Goal: Transaction & Acquisition: Purchase product/service

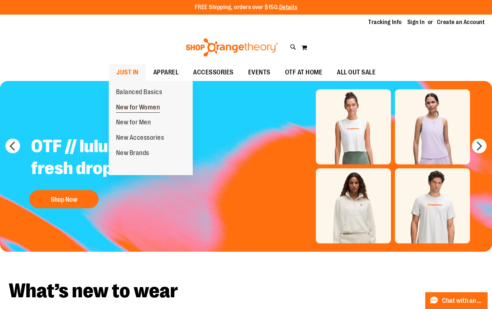
click at [132, 109] on span "New for Women" at bounding box center [138, 108] width 44 height 9
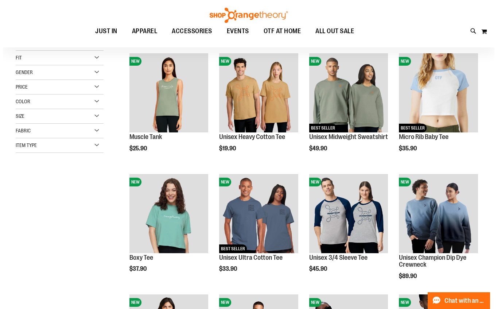
scroll to position [101, 0]
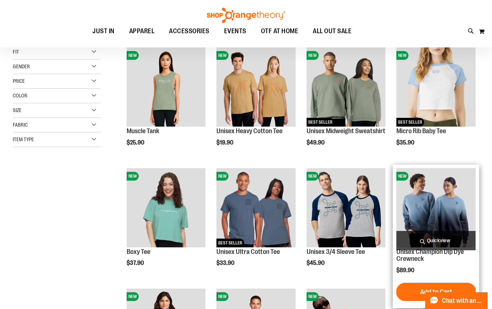
click at [429, 213] on img "product" at bounding box center [435, 207] width 79 height 79
click at [440, 239] on span "Quickview" at bounding box center [435, 240] width 79 height 19
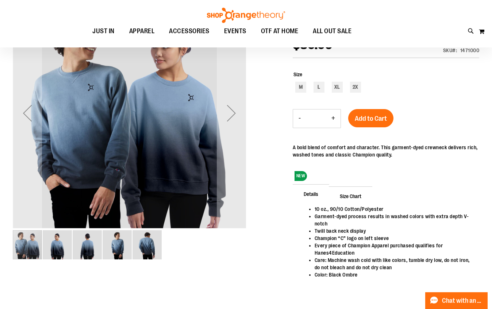
scroll to position [110, 0]
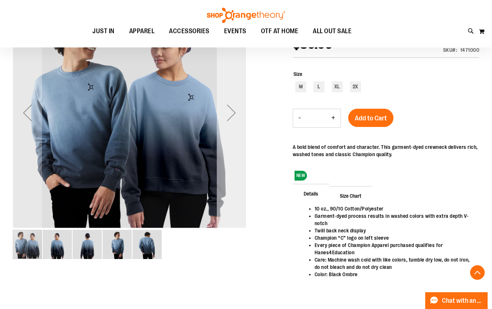
click at [230, 122] on div "Next" at bounding box center [231, 112] width 29 height 29
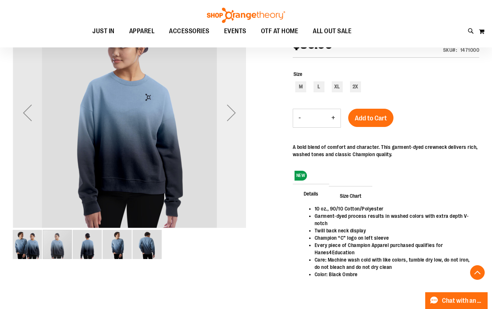
click at [230, 122] on div "Next" at bounding box center [231, 112] width 29 height 29
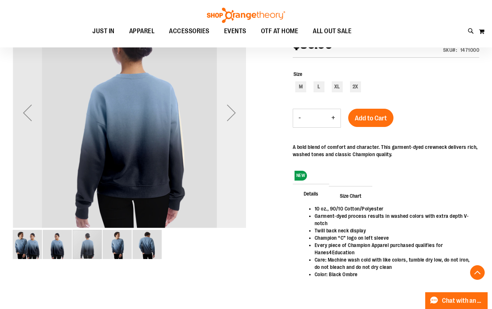
click at [235, 118] on div "Next" at bounding box center [231, 112] width 29 height 29
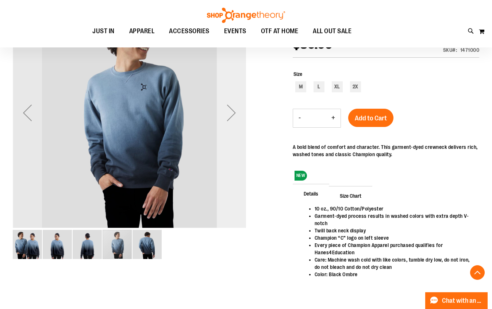
click at [234, 115] on div "Next" at bounding box center [231, 112] width 29 height 29
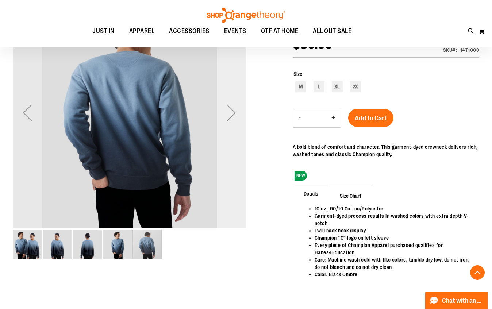
click at [228, 115] on div "Next" at bounding box center [231, 112] width 29 height 29
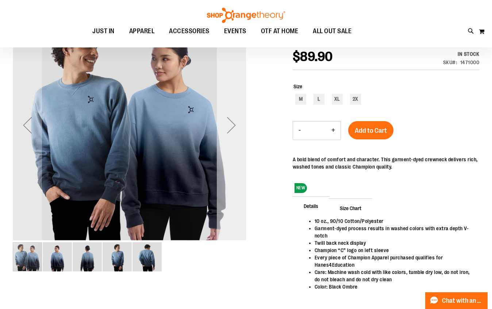
click at [225, 130] on div "Next" at bounding box center [231, 125] width 29 height 29
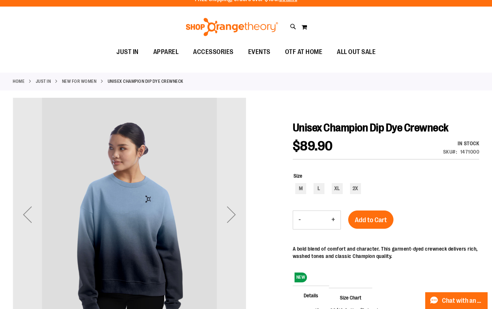
scroll to position [0, 0]
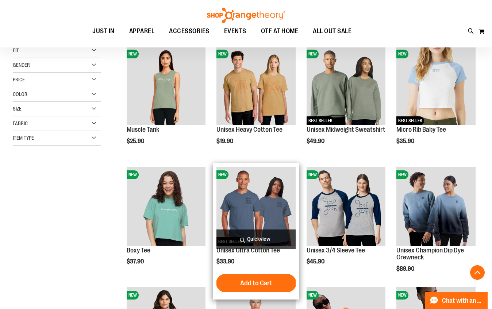
scroll to position [333, 0]
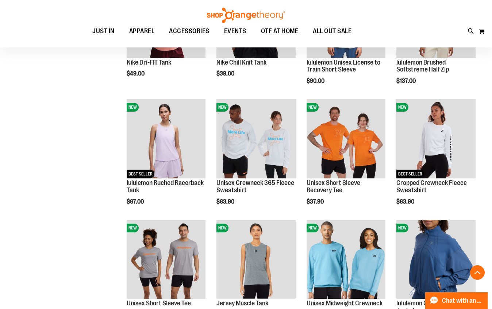
scroll to position [536, 0]
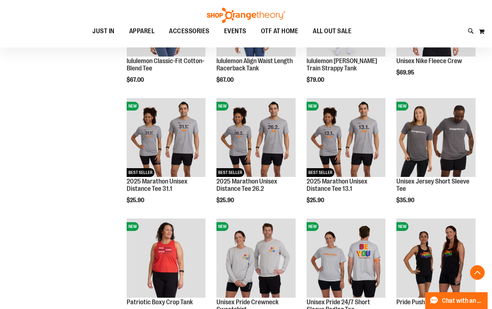
scroll to position [896, 0]
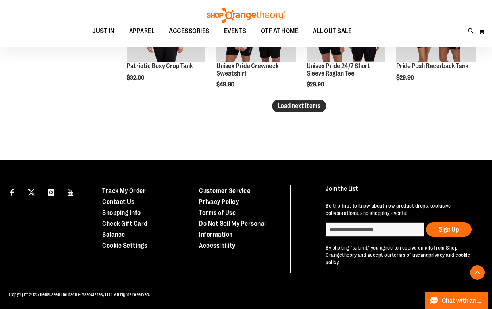
click at [315, 107] on span "Load next items" at bounding box center [299, 105] width 43 height 7
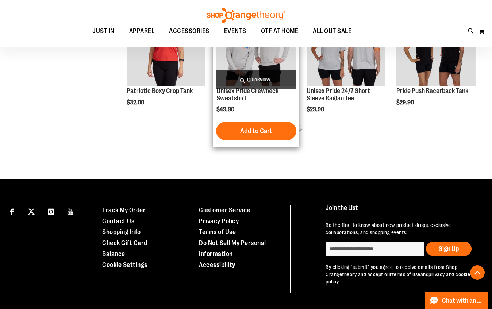
scroll to position [1001, 0]
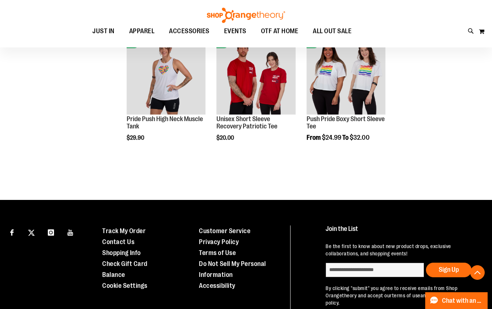
scroll to position [1202, 0]
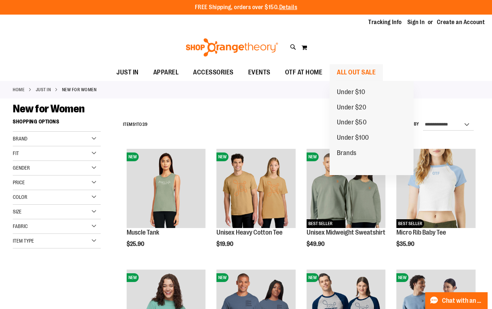
click at [363, 71] on span "ALL OUT SALE" at bounding box center [356, 72] width 39 height 16
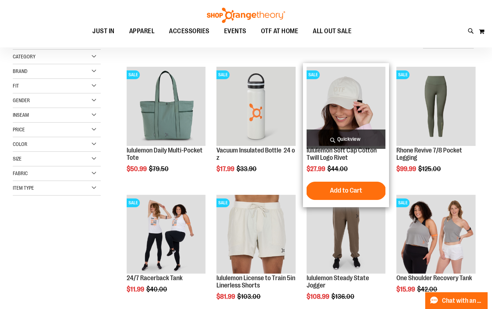
scroll to position [84, 0]
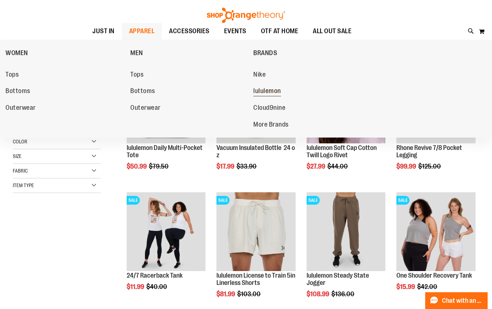
click at [262, 90] on span "lululemon" at bounding box center [267, 91] width 28 height 9
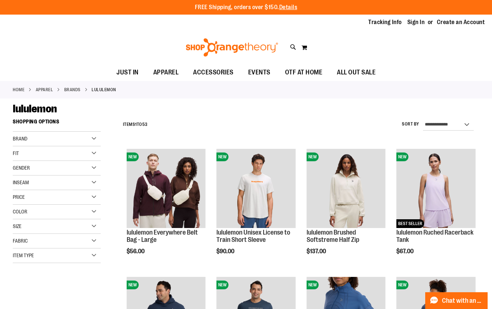
click at [99, 255] on div "Item Type" at bounding box center [57, 255] width 88 height 15
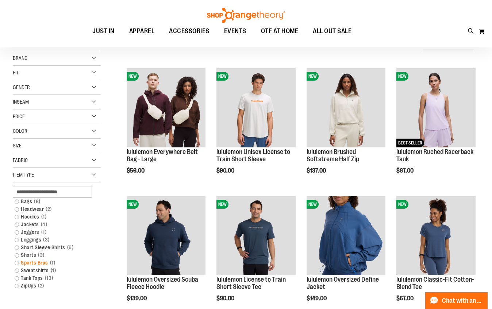
scroll to position [81, 0]
click at [17, 240] on link "Leggings 3 items" at bounding box center [53, 240] width 84 height 8
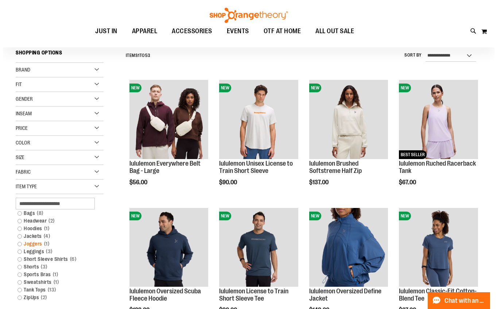
scroll to position [68, 0]
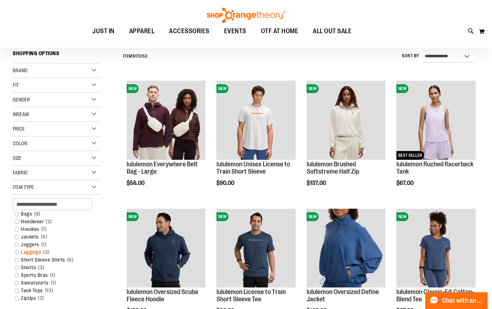
click at [17, 253] on link "Leggings 3 items" at bounding box center [53, 252] width 84 height 8
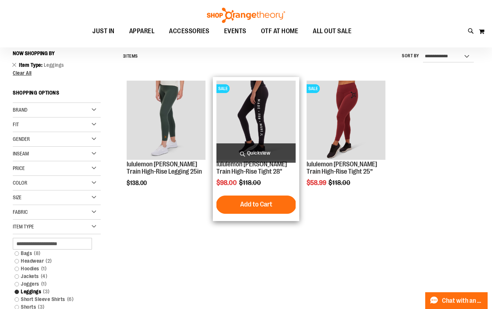
click at [270, 154] on span "Quickview" at bounding box center [255, 152] width 79 height 19
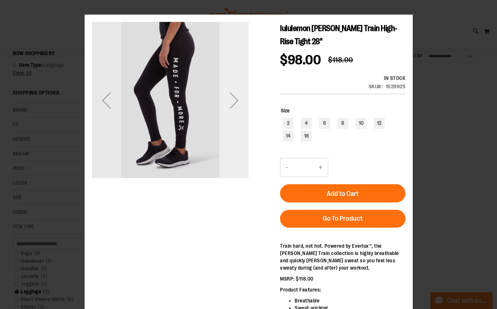
click at [247, 116] on div "Next" at bounding box center [233, 100] width 29 height 157
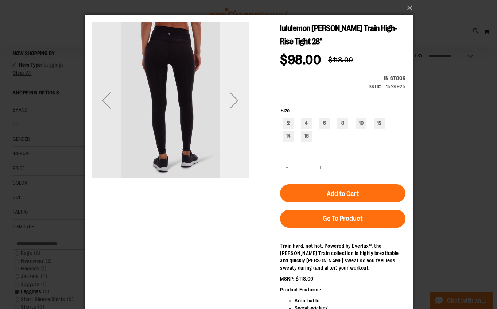
click at [245, 116] on div "Next" at bounding box center [233, 100] width 29 height 157
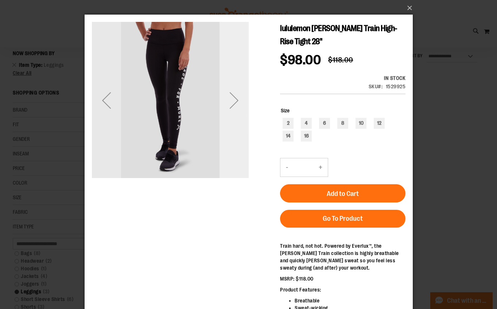
click at [241, 117] on div "Next" at bounding box center [233, 100] width 29 height 157
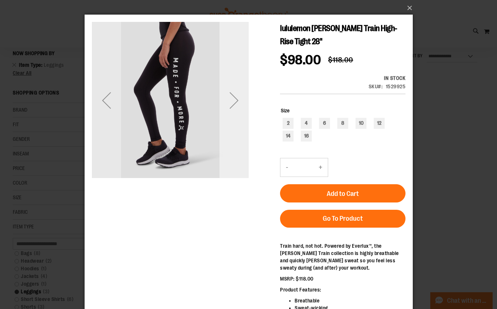
click at [241, 117] on div "Next" at bounding box center [233, 100] width 29 height 157
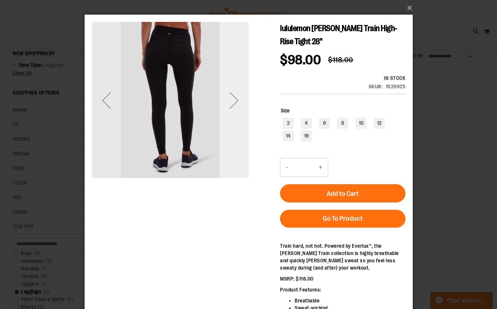
click at [240, 118] on div "Next" at bounding box center [233, 100] width 29 height 157
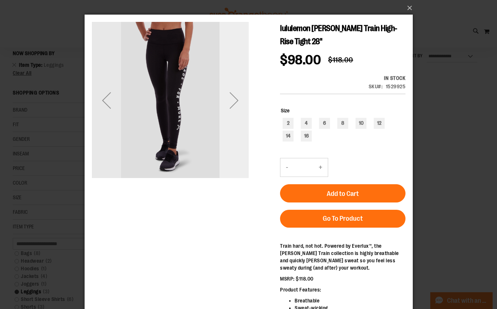
click at [240, 118] on div "Next" at bounding box center [233, 100] width 29 height 157
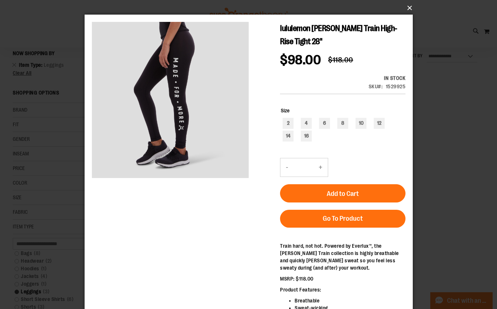
click at [404, 5] on button "×" at bounding box center [251, 8] width 328 height 16
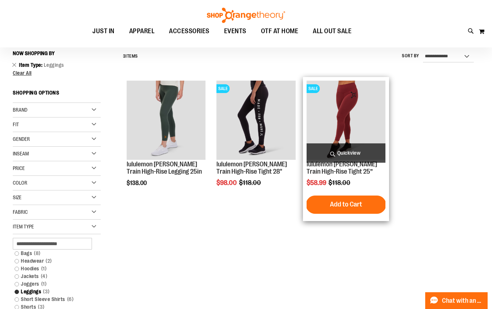
click at [344, 150] on span "Quickview" at bounding box center [345, 152] width 79 height 19
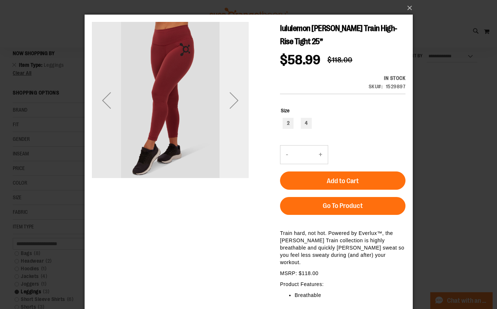
click at [229, 87] on div "Next" at bounding box center [233, 100] width 29 height 29
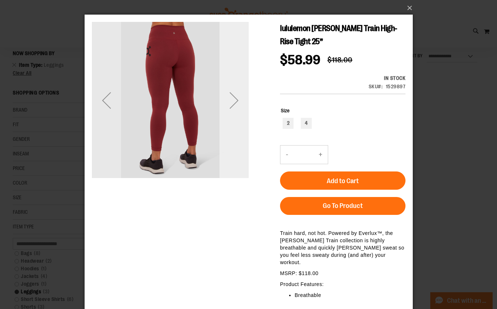
click at [231, 89] on div "Next" at bounding box center [233, 100] width 29 height 29
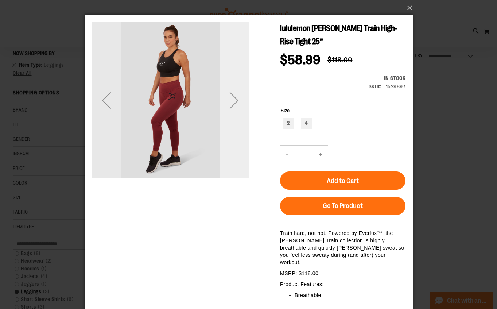
click at [231, 89] on div "Next" at bounding box center [233, 100] width 29 height 29
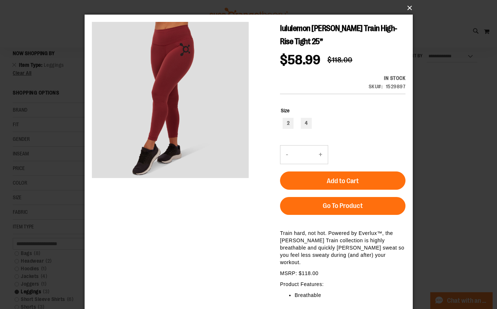
click at [408, 5] on button "×" at bounding box center [251, 8] width 328 height 16
